Goal: Task Accomplishment & Management: Use online tool/utility

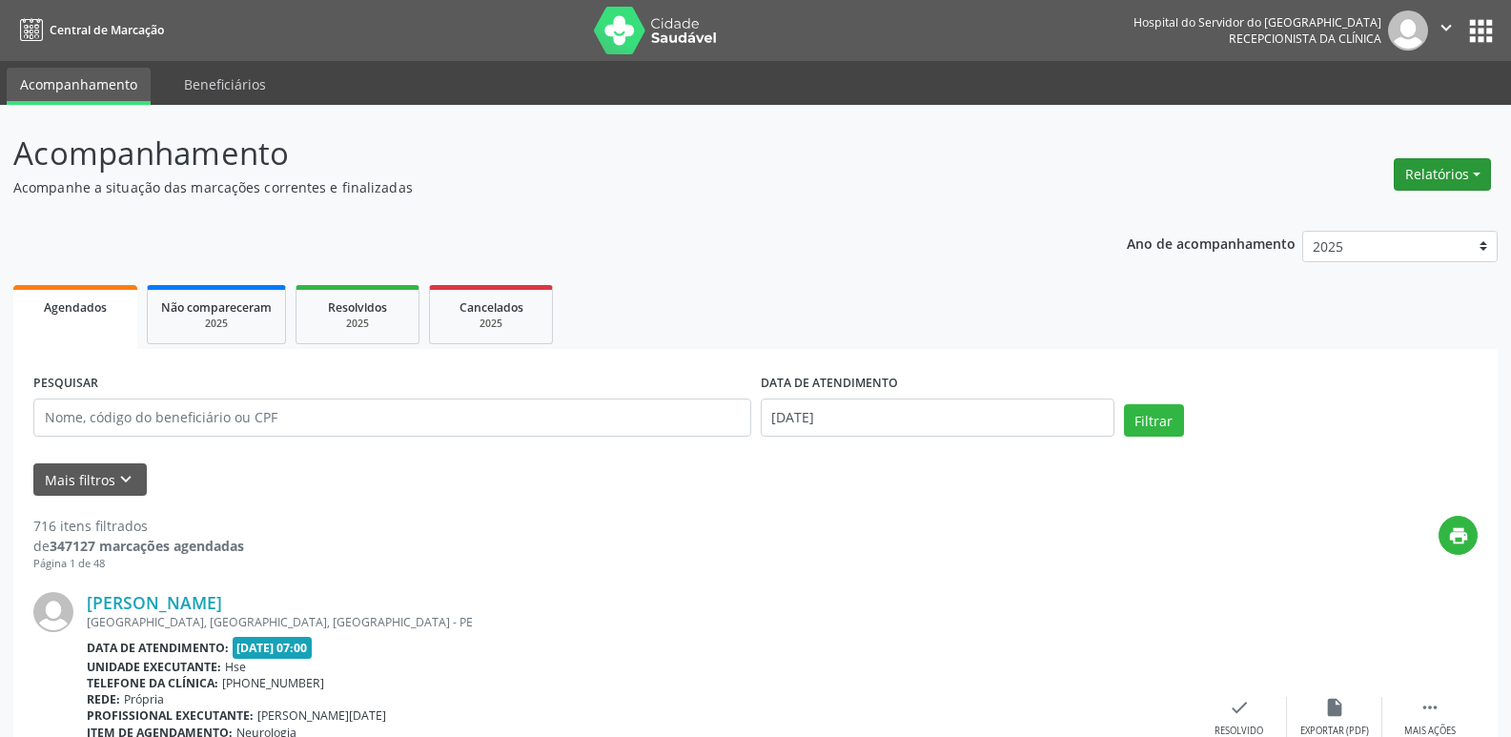
click at [1444, 180] on button "Relatórios" at bounding box center [1442, 174] width 97 height 32
click at [1412, 220] on link "Agendamentos" at bounding box center [1389, 215] width 205 height 27
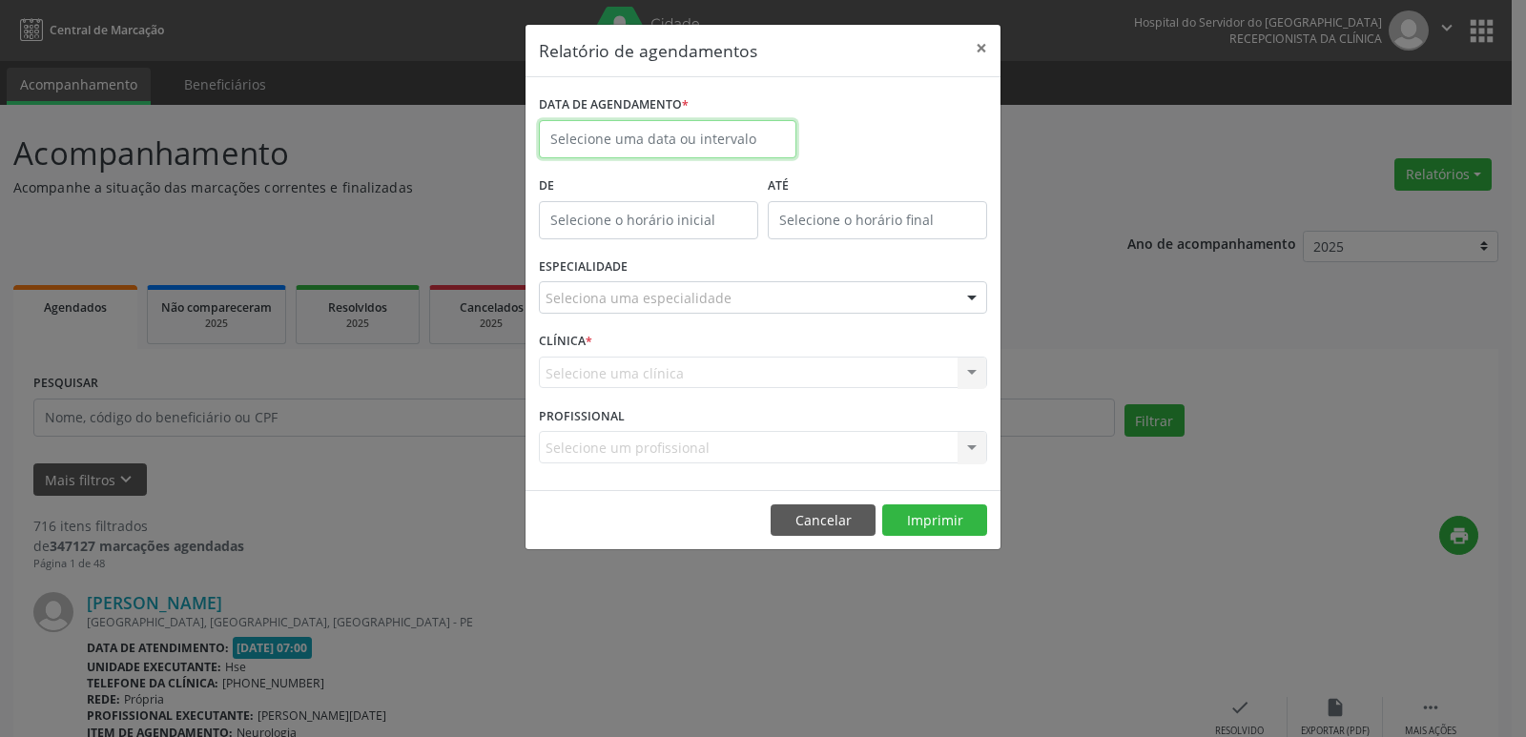
click at [734, 145] on input "text" at bounding box center [667, 139] width 257 height 38
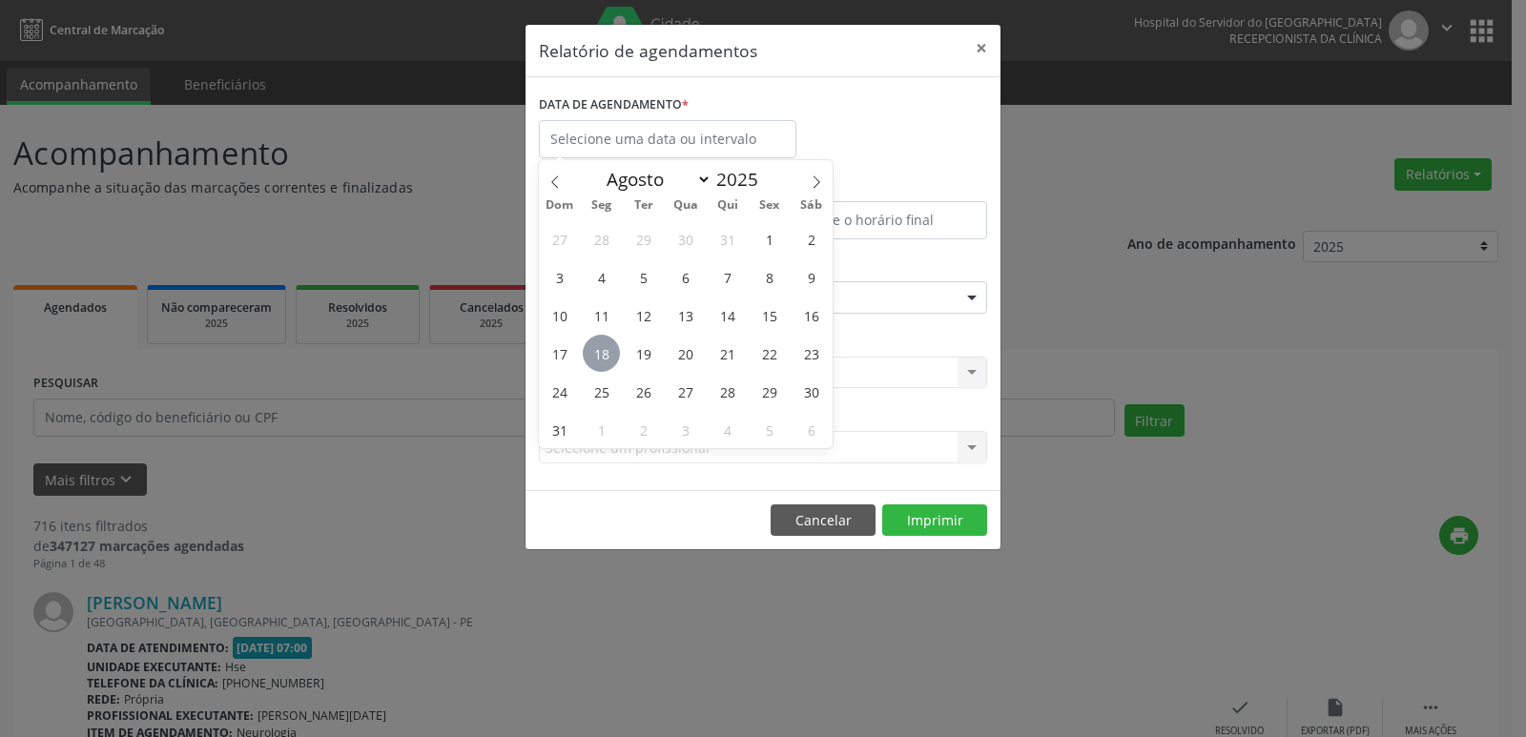
click at [602, 356] on span "18" at bounding box center [601, 353] width 37 height 37
type input "[DATE]"
click at [602, 356] on span "18" at bounding box center [601, 353] width 37 height 37
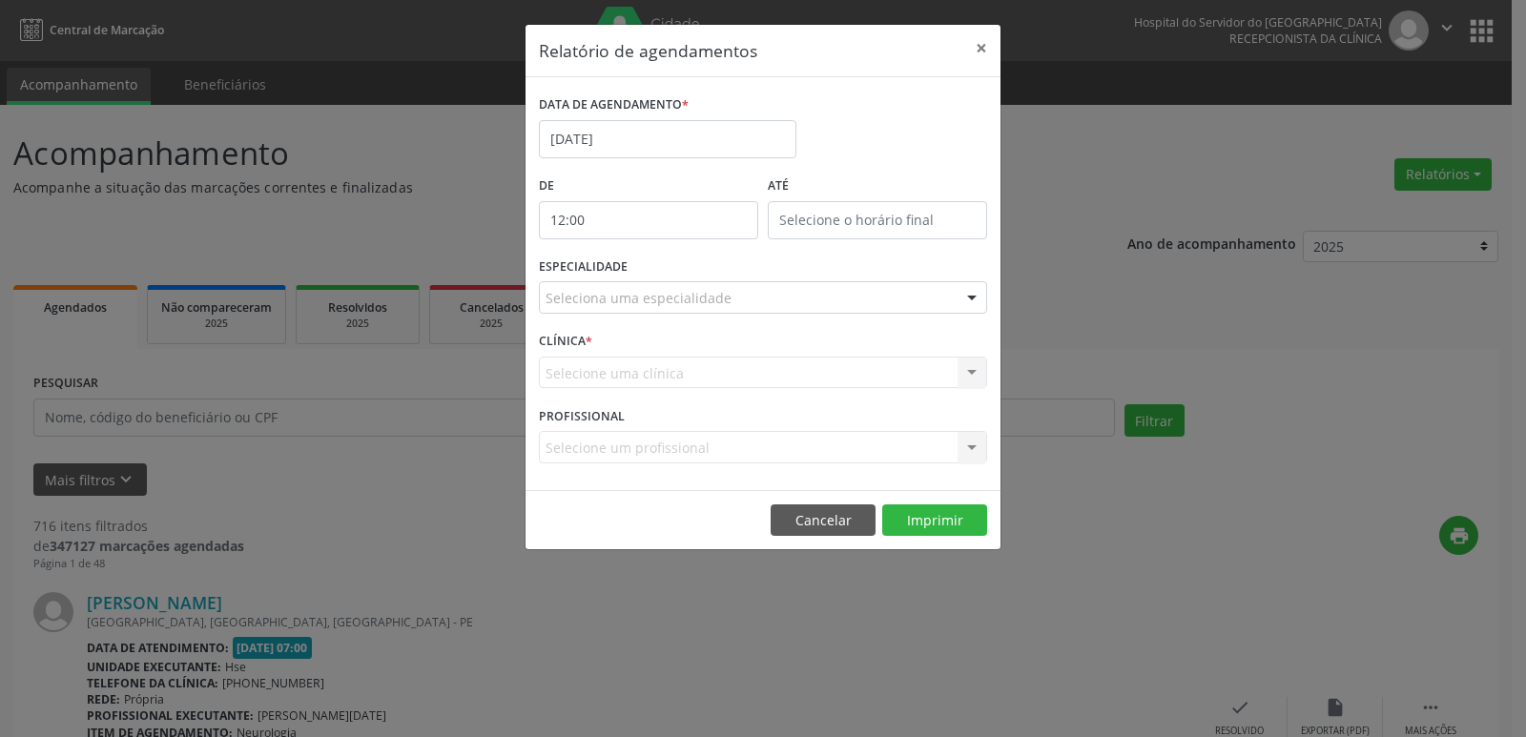
click at [628, 230] on input "12:00" at bounding box center [648, 220] width 219 height 38
click at [679, 274] on span at bounding box center [675, 270] width 13 height 19
type input "11:00"
type input "11"
click at [679, 274] on span at bounding box center [675, 270] width 13 height 19
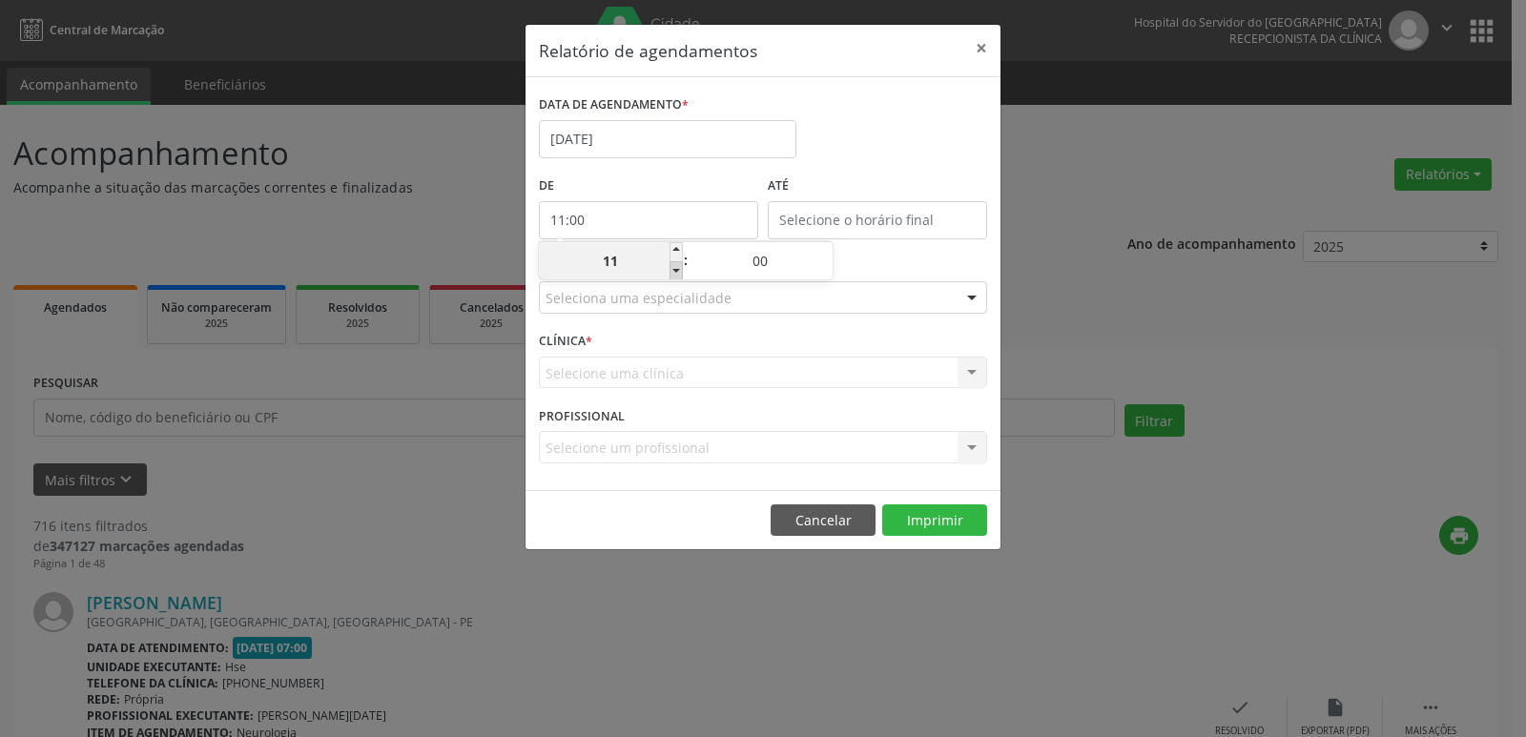
type input "10:00"
type input "10"
click at [679, 274] on span at bounding box center [675, 270] width 13 height 19
type input "09:00"
type input "09"
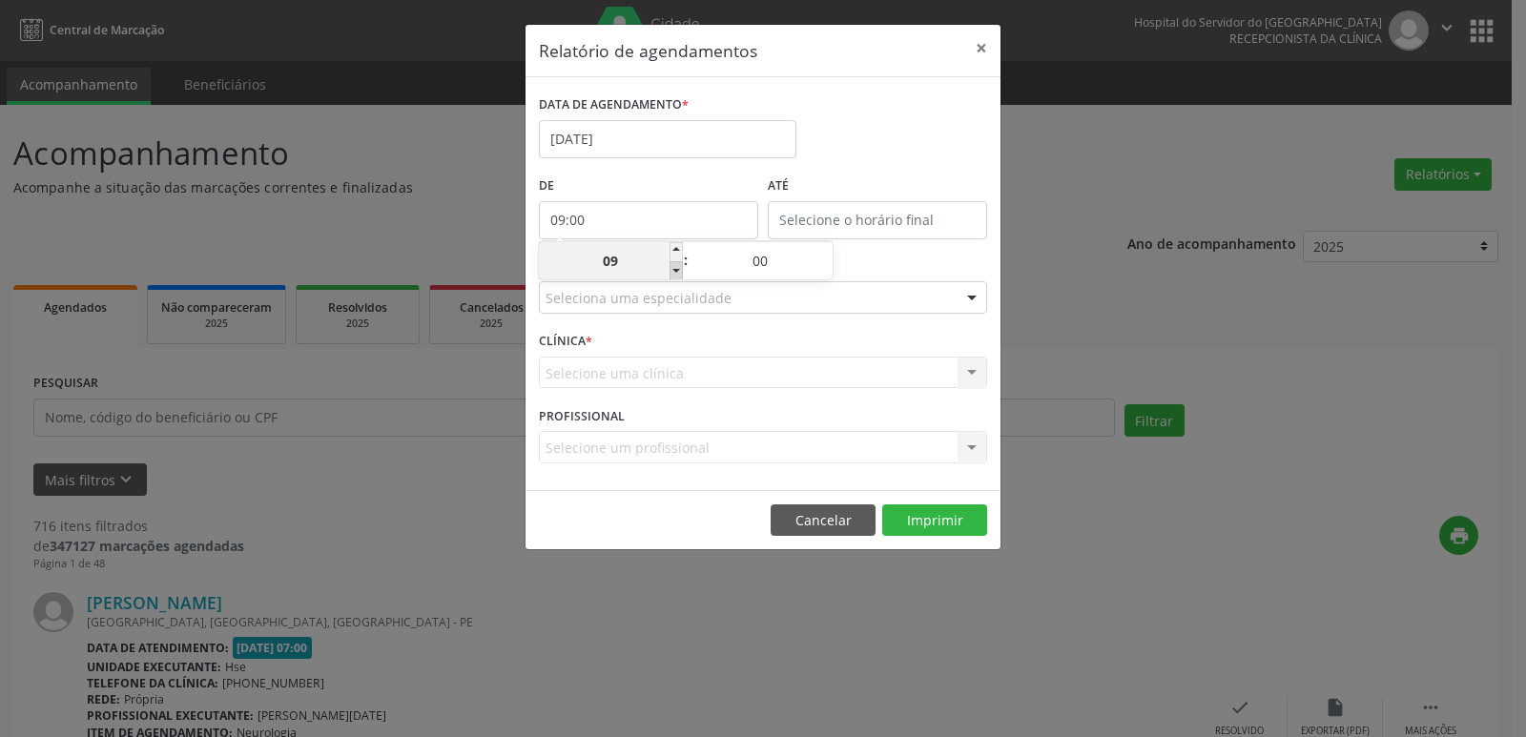
click at [679, 274] on span at bounding box center [675, 270] width 13 height 19
type input "08:00"
type input "08"
click at [679, 274] on span at bounding box center [675, 270] width 13 height 19
type input "07:00"
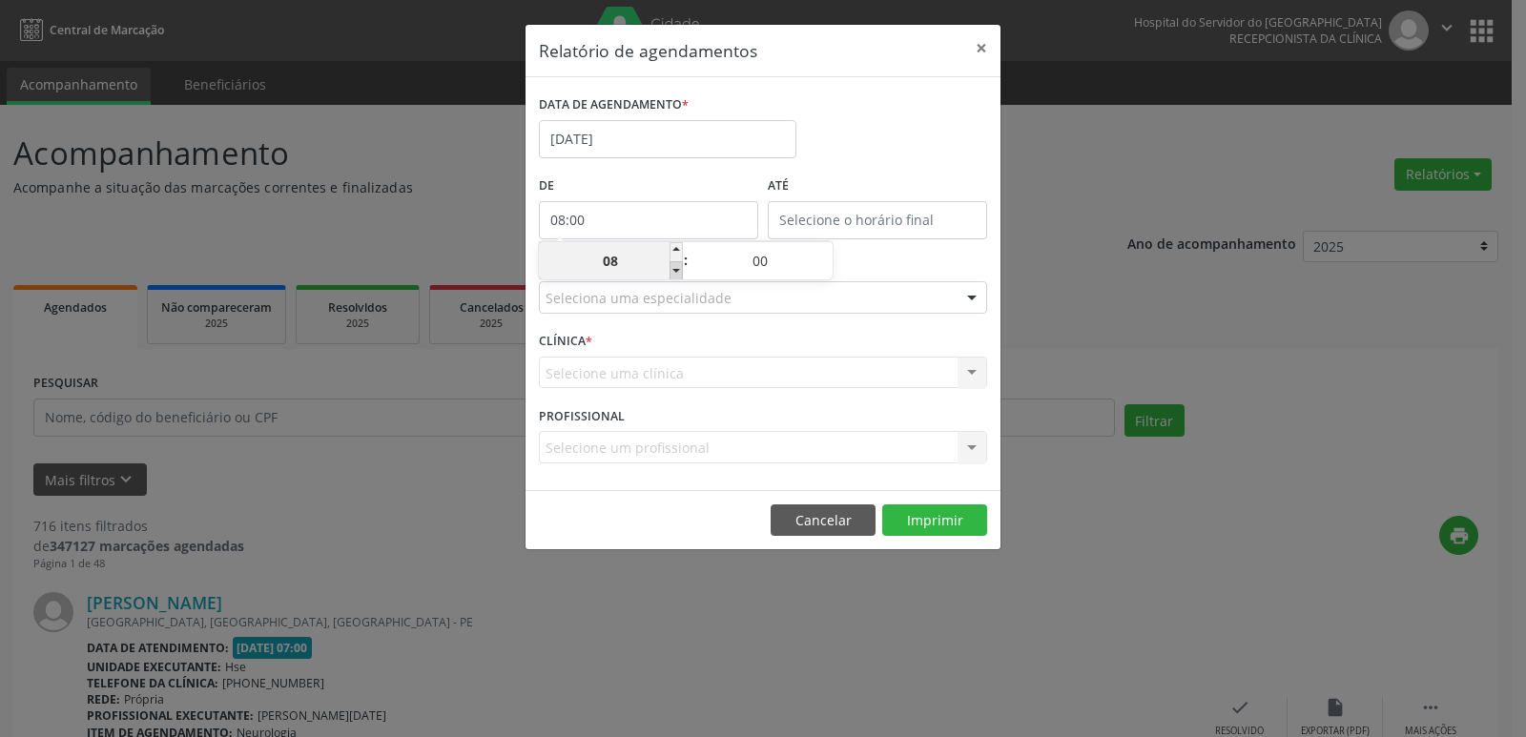
type input "07"
click at [889, 218] on input "12:00" at bounding box center [877, 220] width 219 height 38
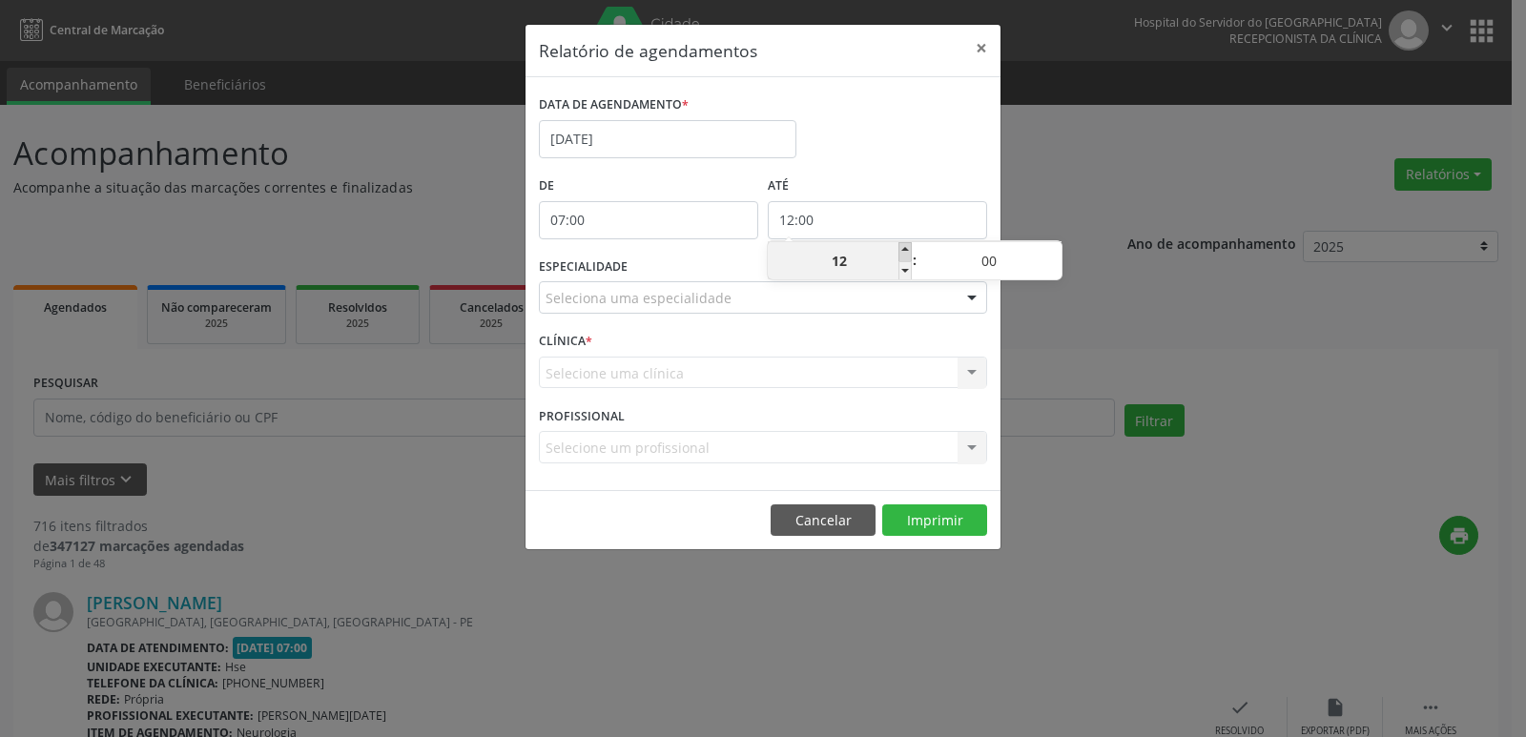
click at [905, 252] on span at bounding box center [904, 251] width 13 height 19
type input "13:00"
type input "13"
click at [905, 252] on span at bounding box center [904, 251] width 13 height 19
type input "14:00"
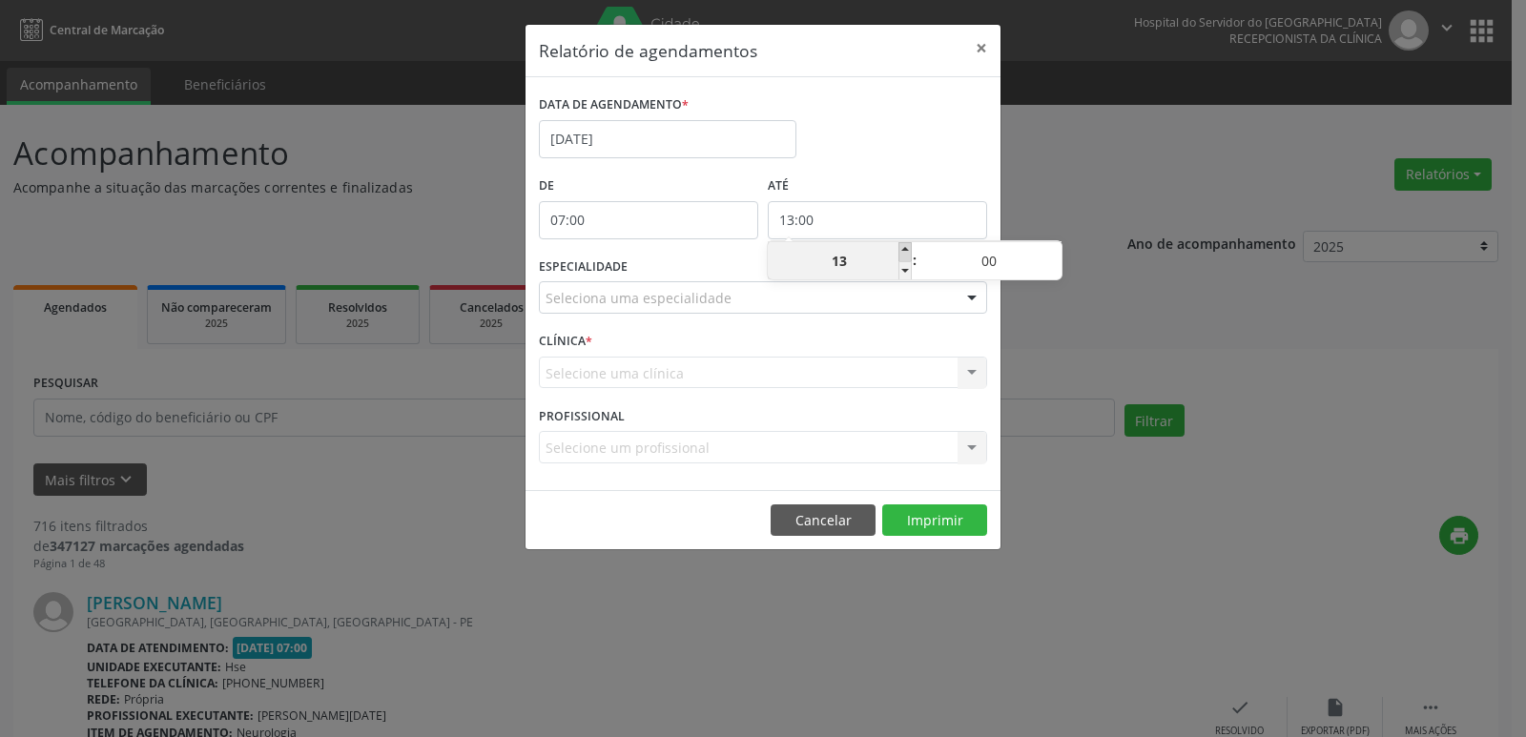
type input "14"
click at [905, 252] on span at bounding box center [904, 251] width 13 height 19
type input "15:00"
type input "15"
click at [905, 252] on span at bounding box center [904, 251] width 13 height 19
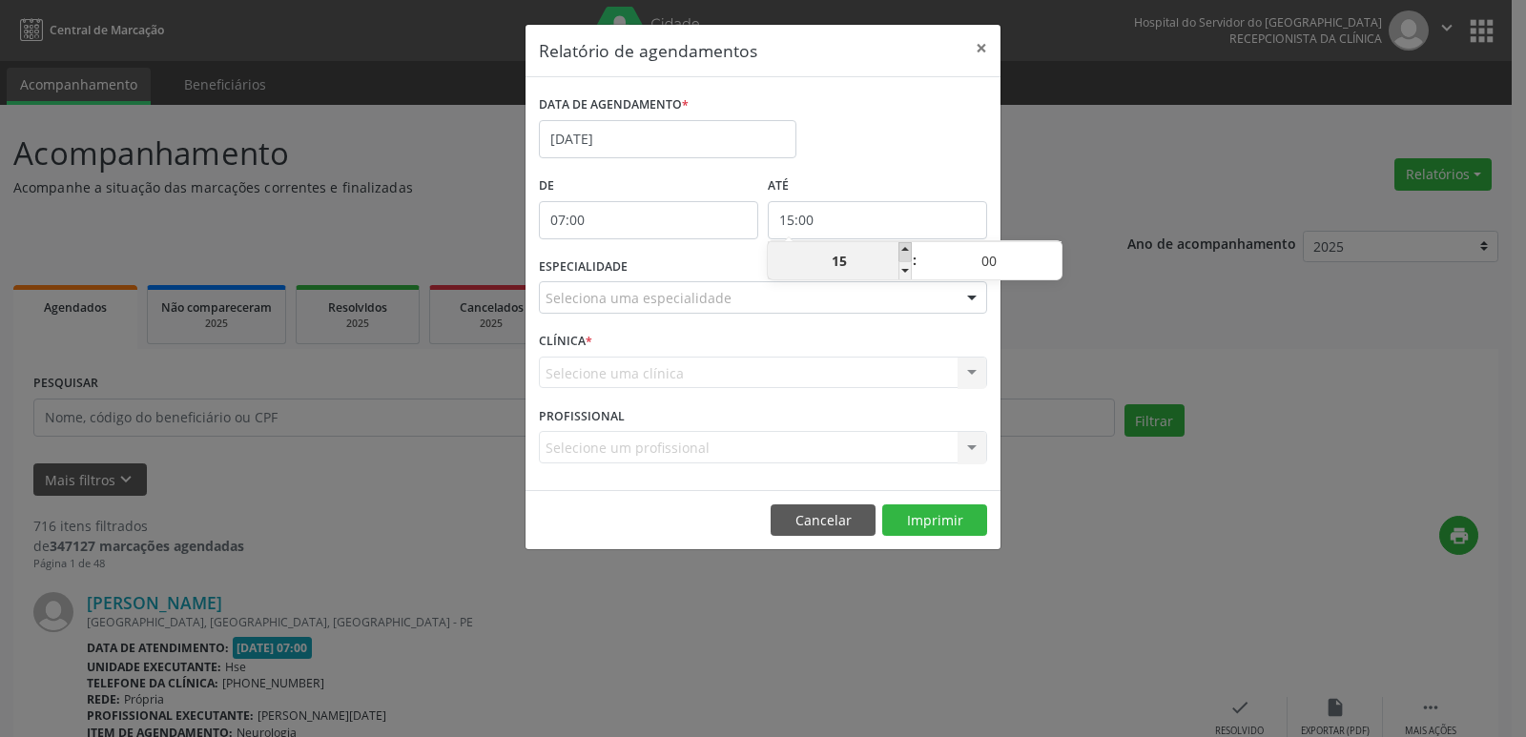
type input "16:00"
type input "16"
click at [905, 252] on span at bounding box center [904, 251] width 13 height 19
type input "17:00"
type input "17"
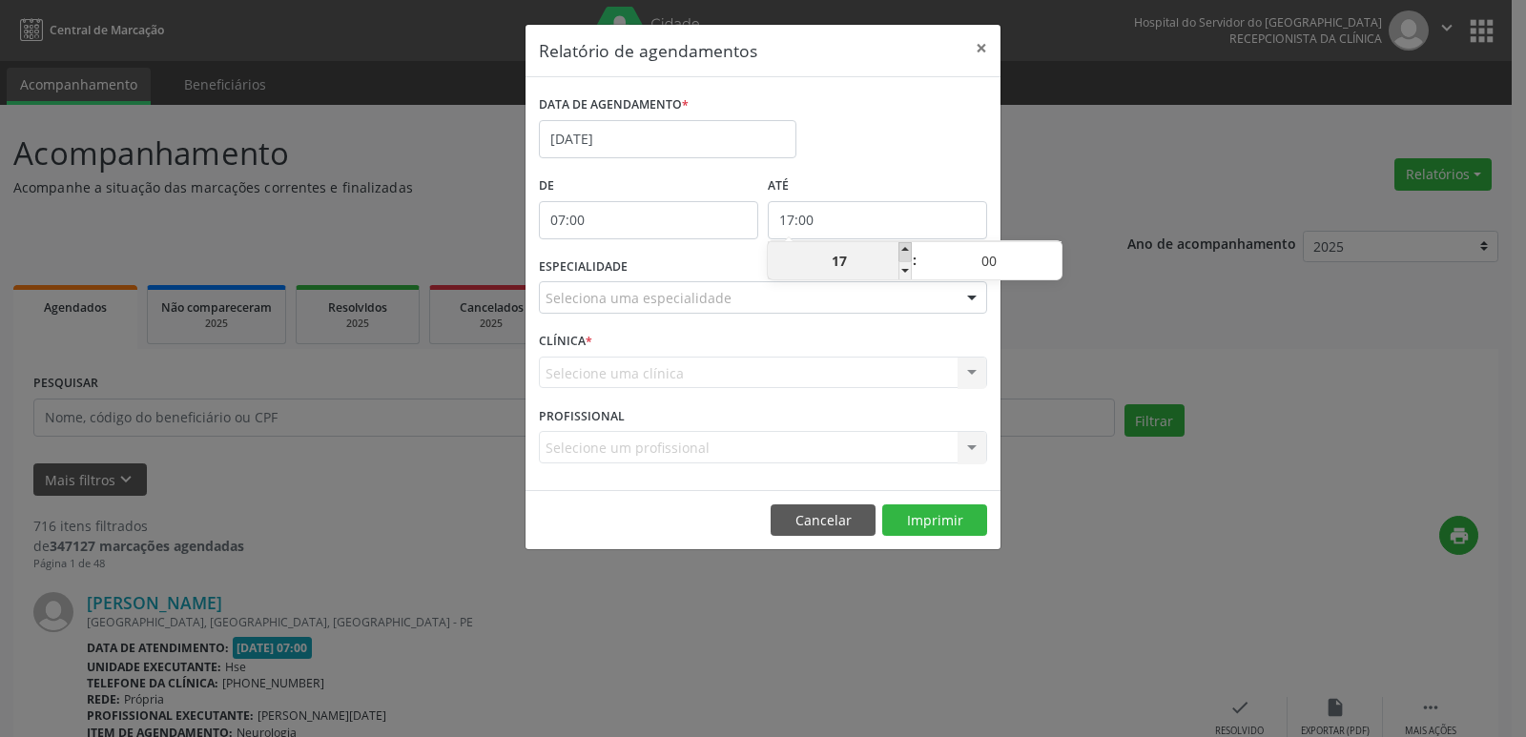
click at [905, 252] on span at bounding box center [904, 251] width 13 height 19
type input "18:00"
type input "18"
click at [905, 252] on span at bounding box center [904, 251] width 13 height 19
type input "19:00"
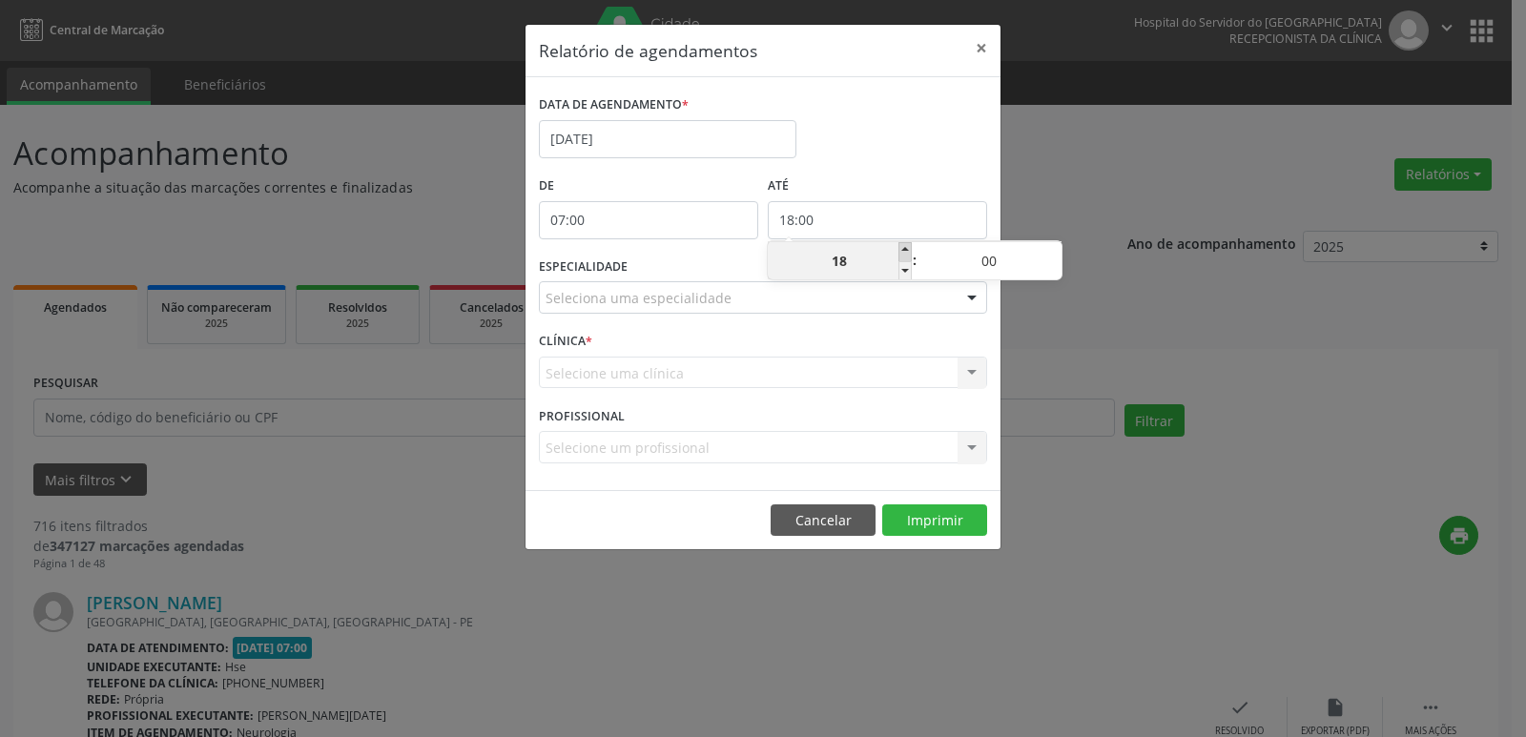
type input "19"
click at [905, 252] on span at bounding box center [904, 251] width 13 height 19
type input "20:00"
type input "20"
click at [905, 252] on span at bounding box center [904, 251] width 13 height 19
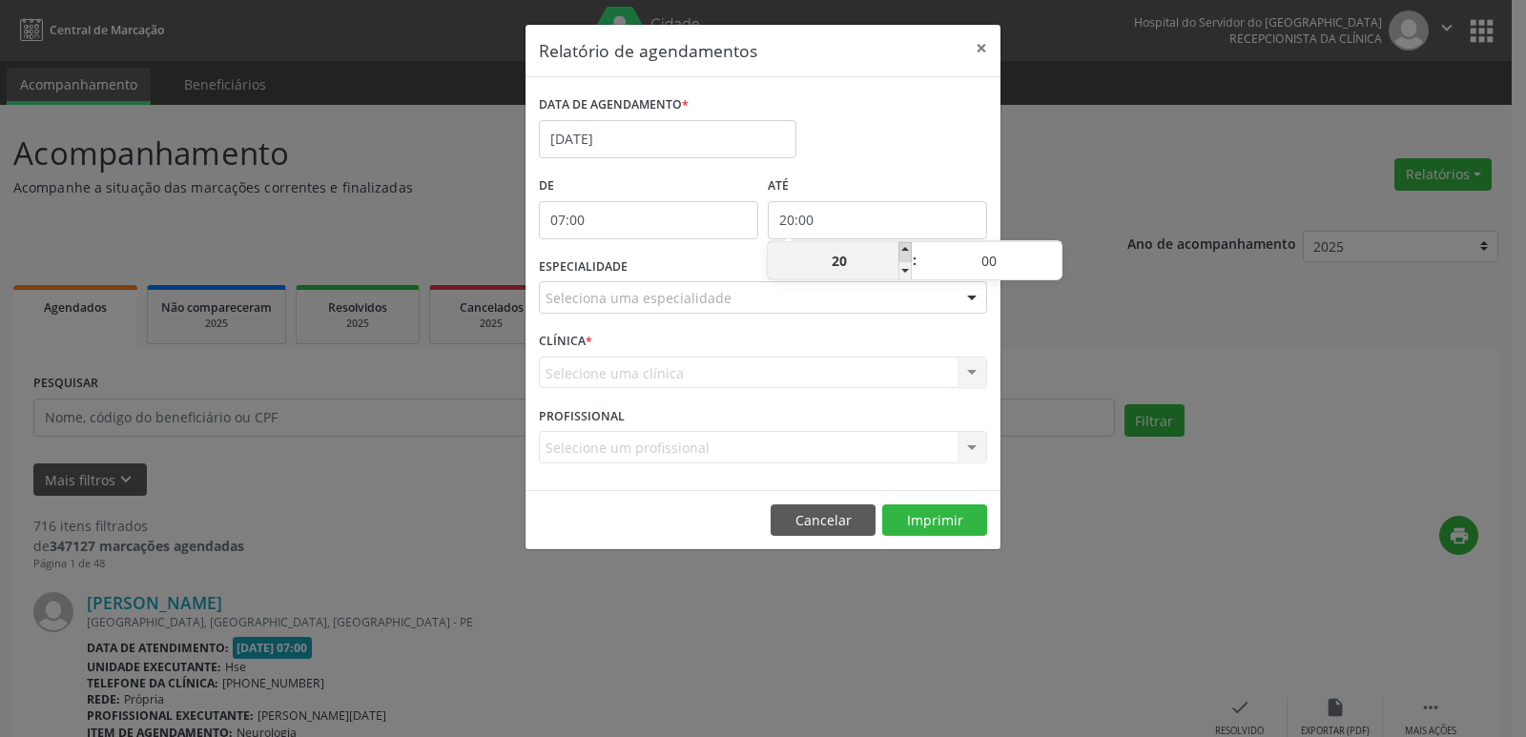
type input "21:00"
type input "21"
click at [972, 297] on div at bounding box center [971, 298] width 29 height 32
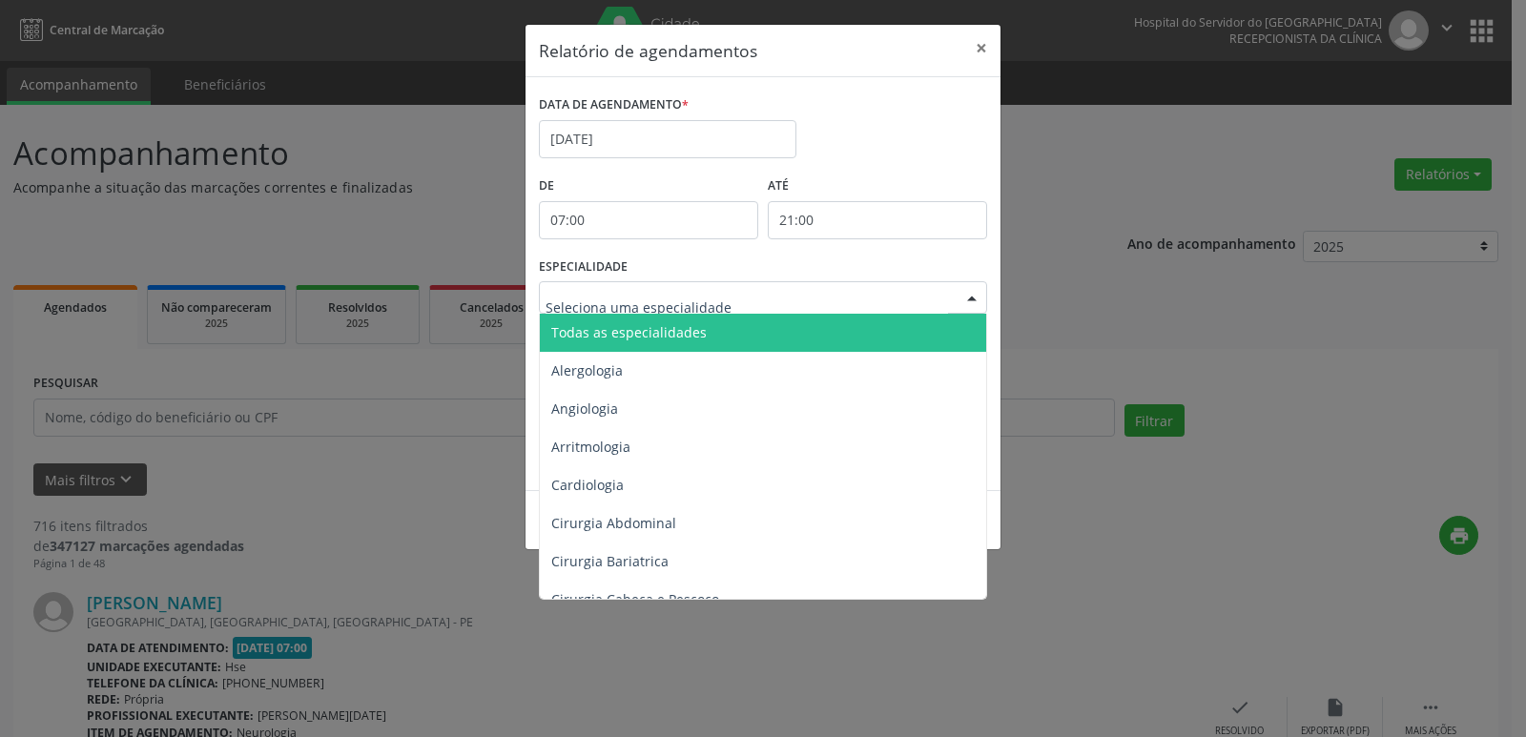
click at [926, 332] on span "Todas as especialidades" at bounding box center [764, 333] width 449 height 38
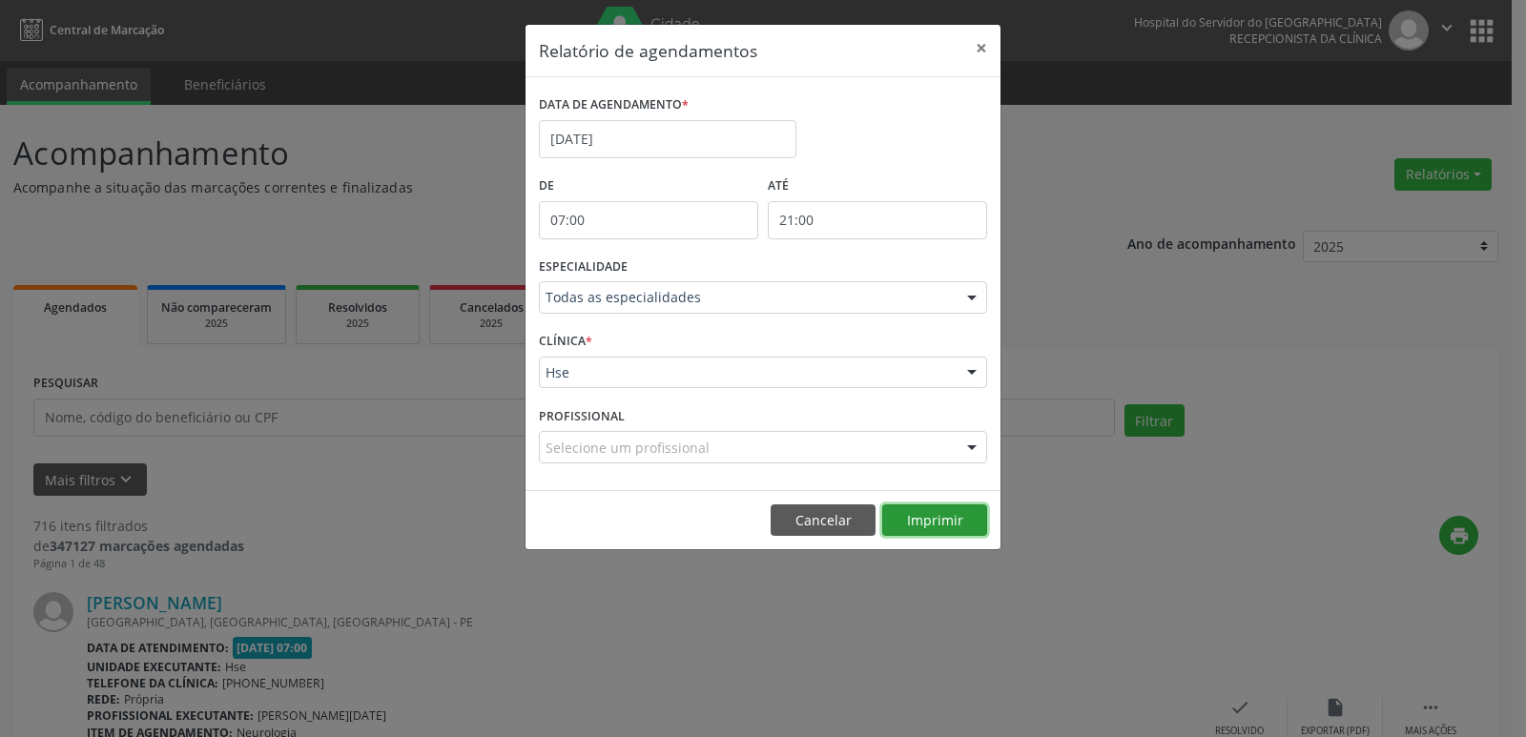
click at [938, 522] on button "Imprimir" at bounding box center [934, 520] width 105 height 32
click at [935, 523] on button "Imprimir" at bounding box center [934, 520] width 105 height 32
